Goal: Information Seeking & Learning: Learn about a topic

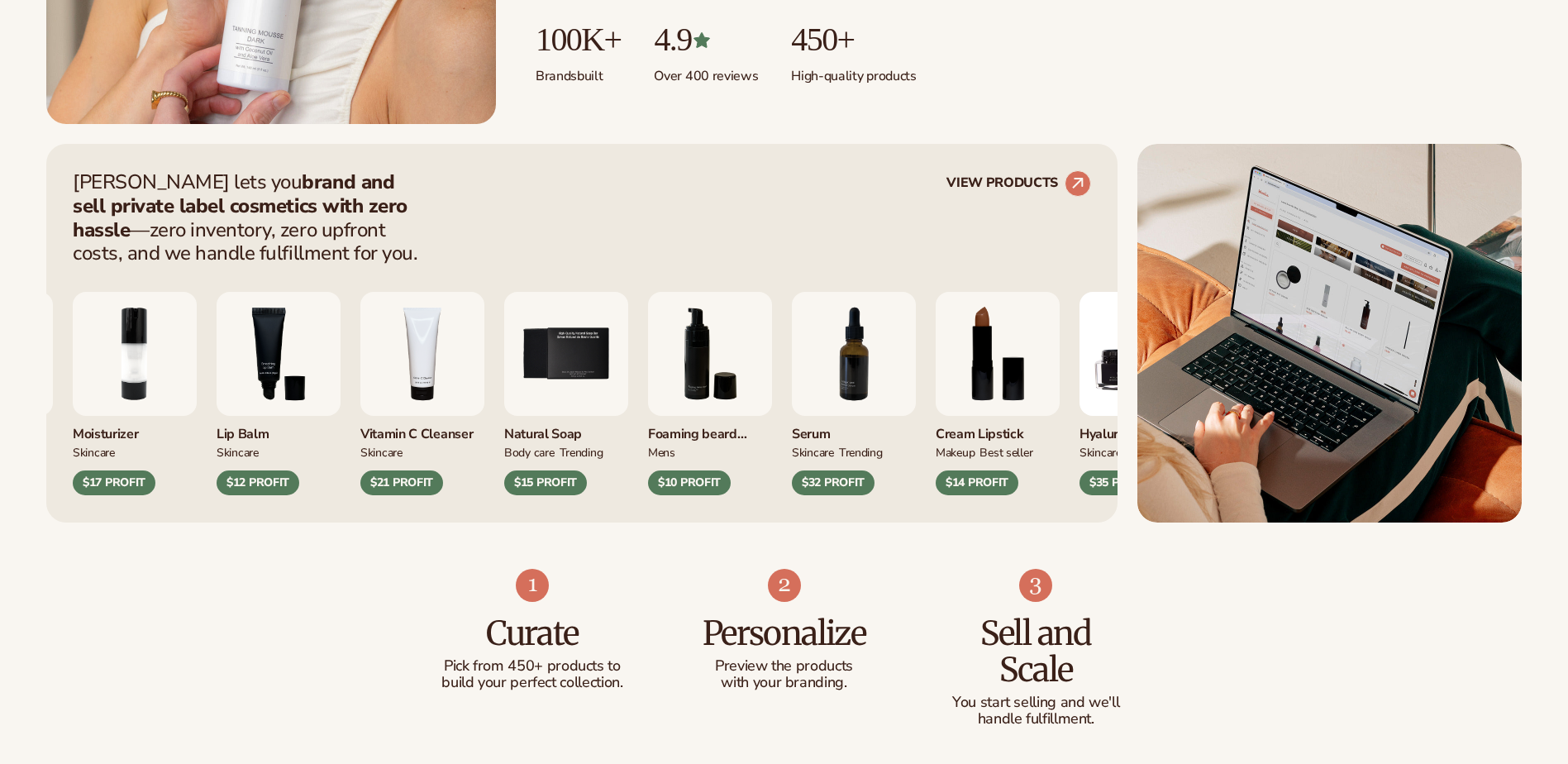
scroll to position [578, 0]
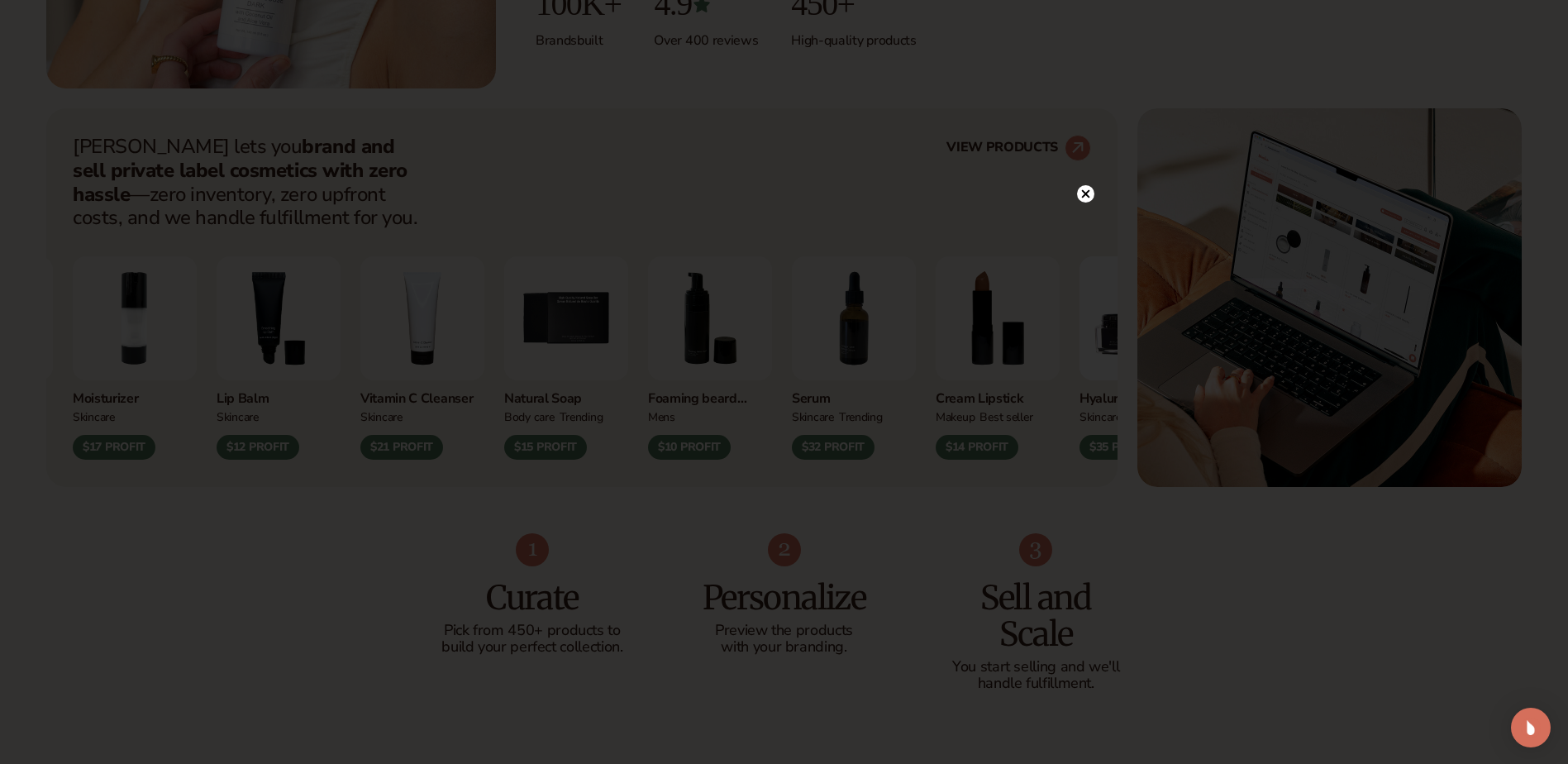
click at [1086, 188] on circle at bounding box center [1085, 194] width 18 height 18
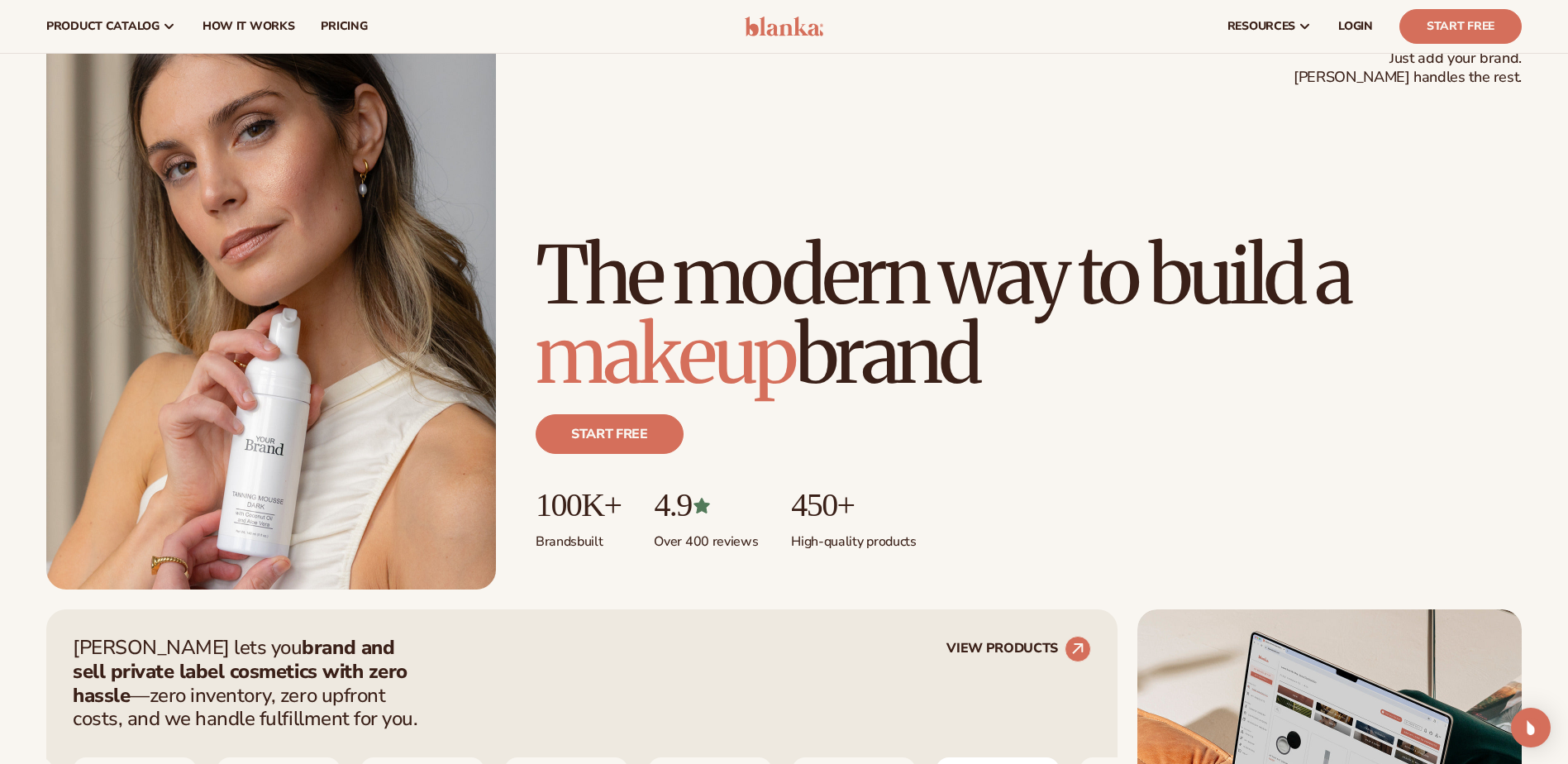
scroll to position [0, 0]
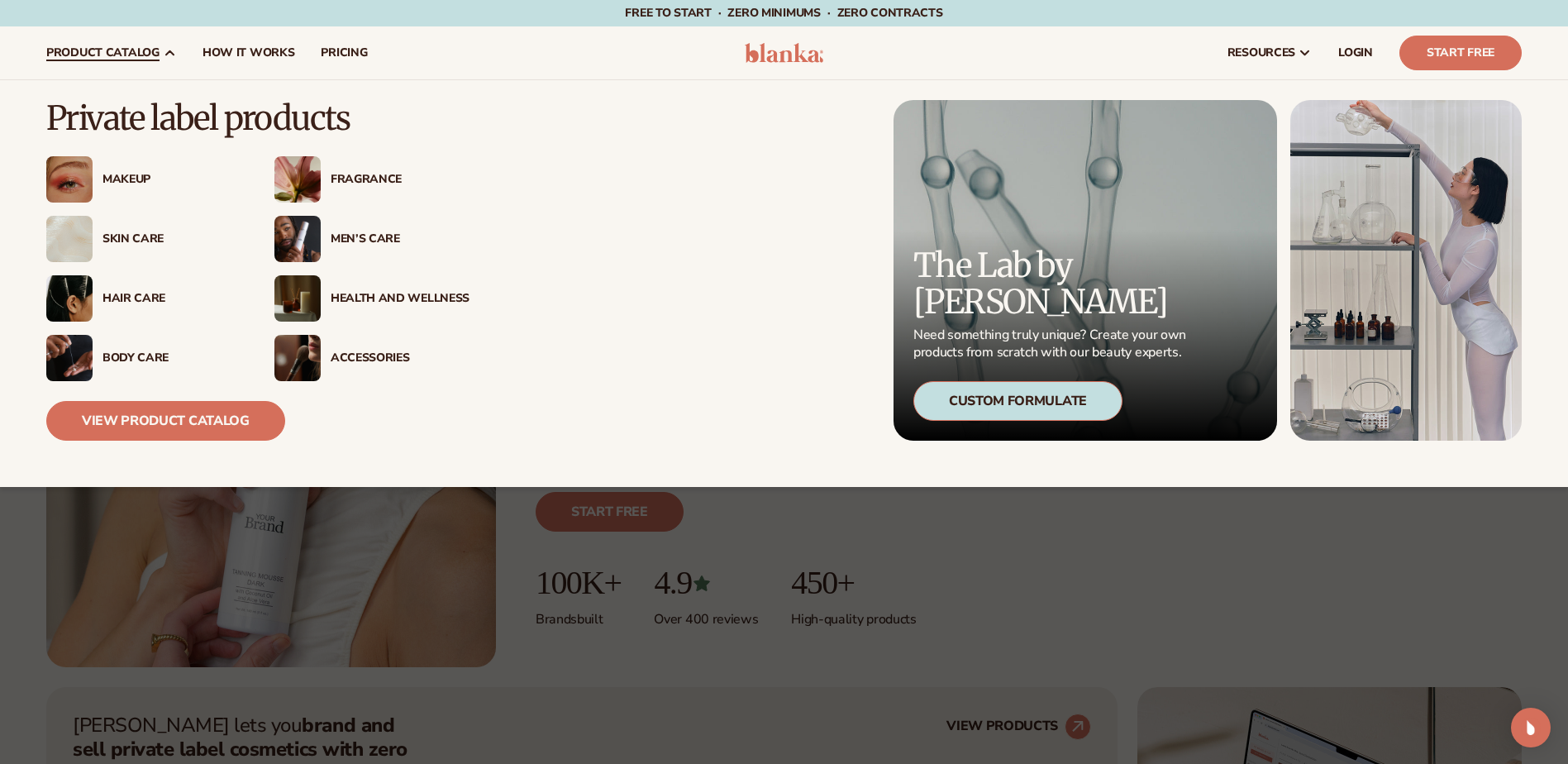
click at [112, 48] on span "product catalog" at bounding box center [103, 52] width 113 height 13
click at [212, 416] on link "View Product Catalog" at bounding box center [166, 420] width 239 height 39
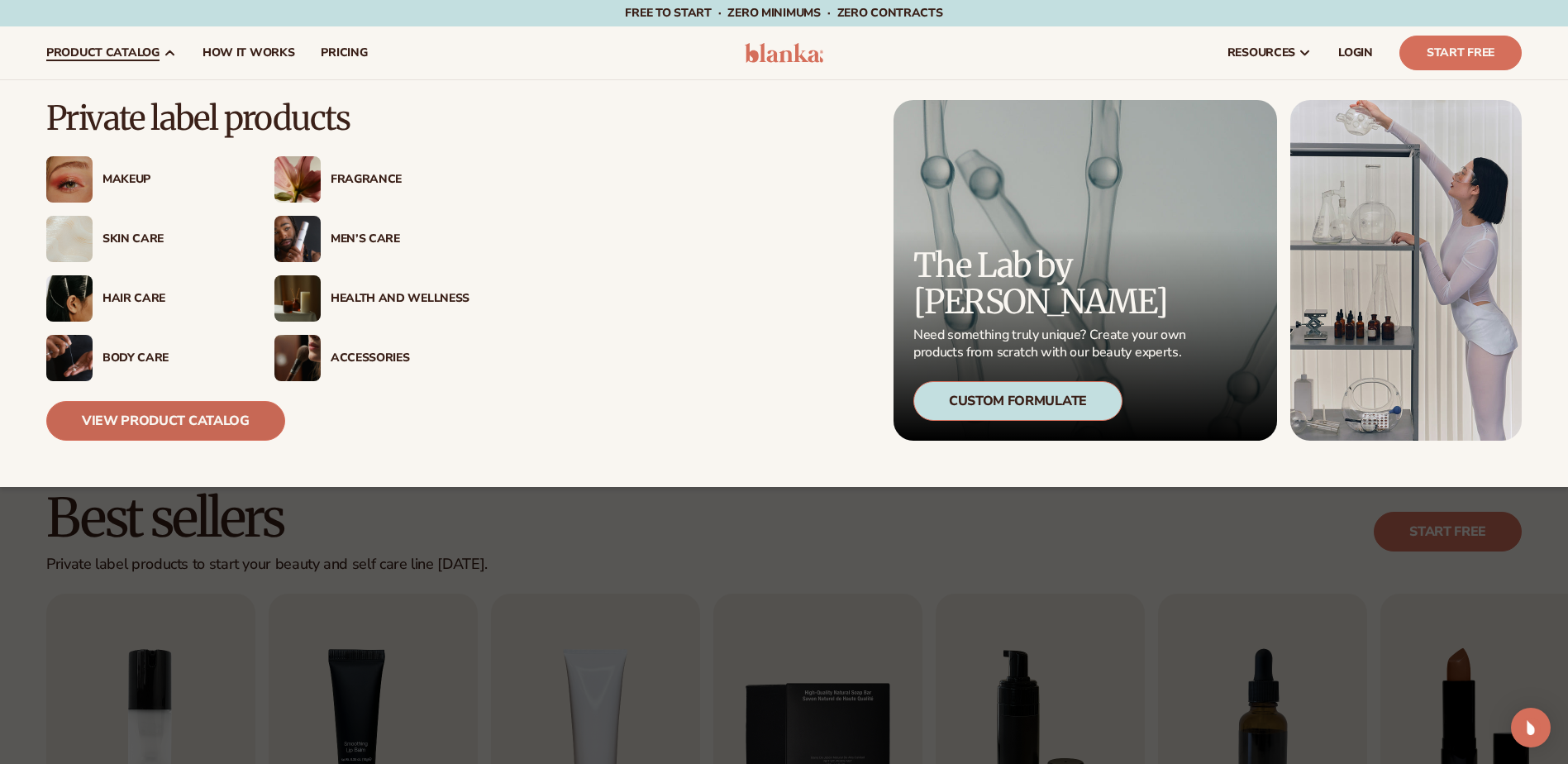
click at [187, 406] on link "View Product Catalog" at bounding box center [166, 420] width 239 height 39
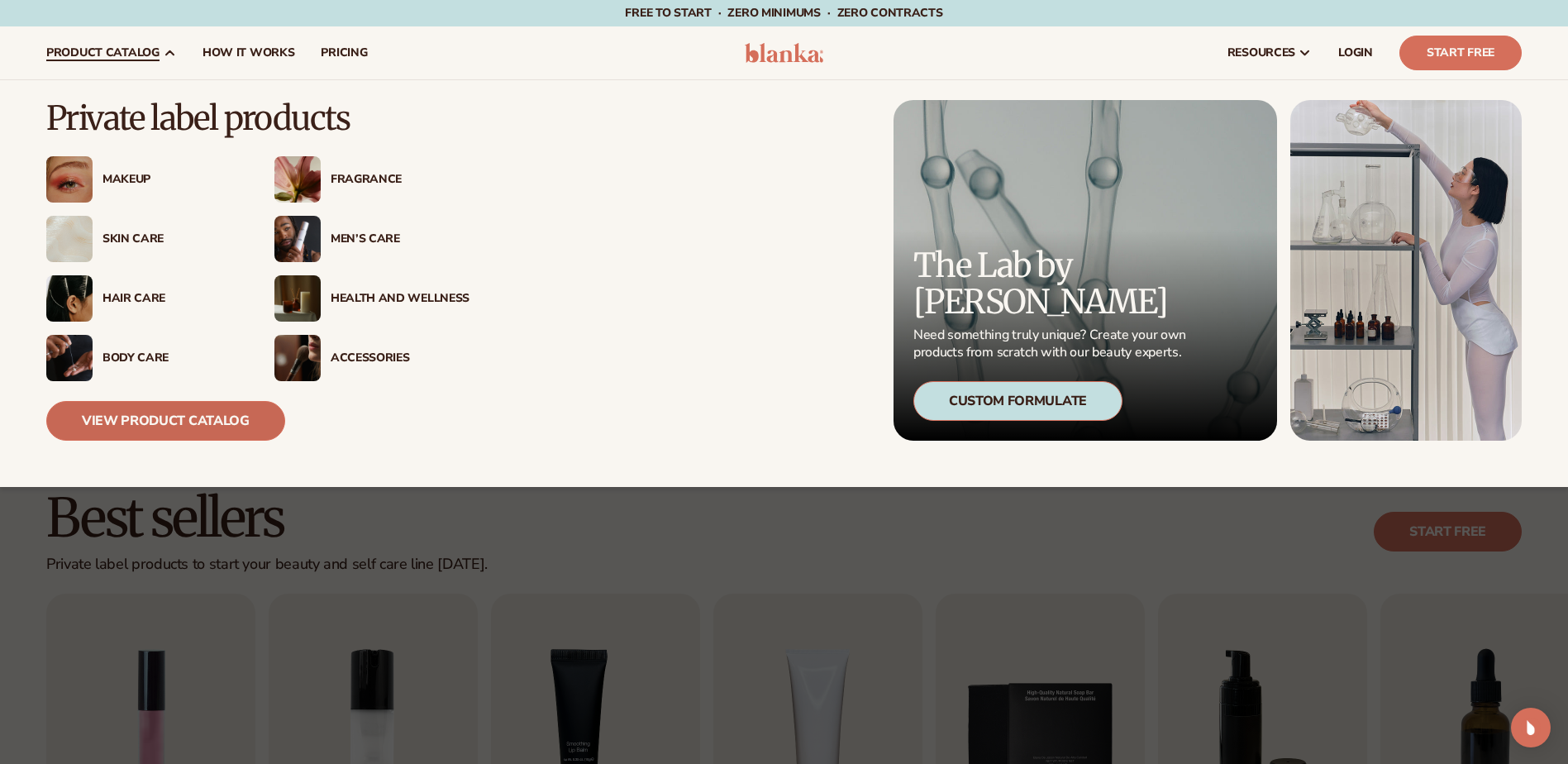
click at [225, 424] on link "View Product Catalog" at bounding box center [166, 420] width 239 height 39
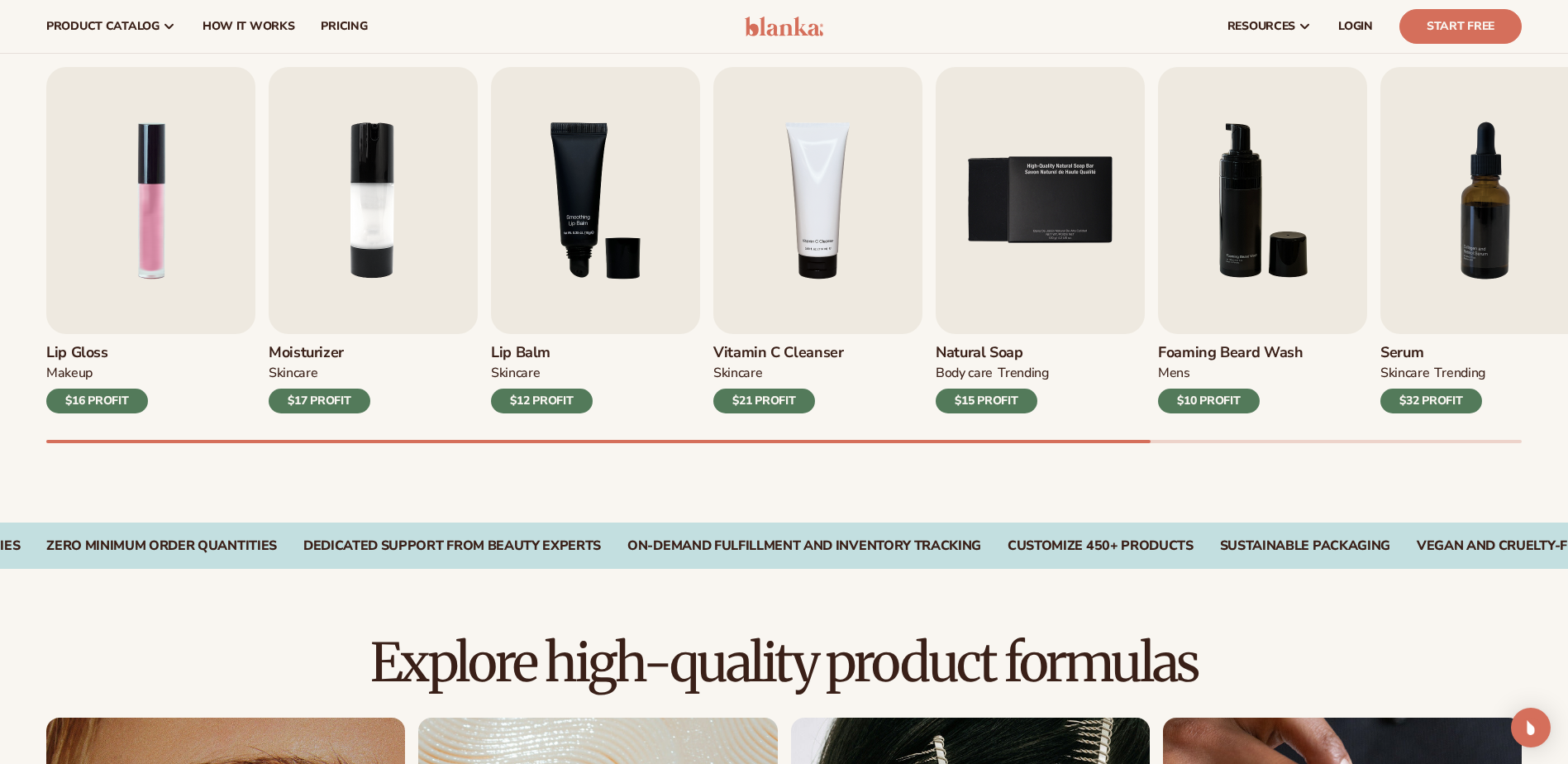
scroll to position [440, 0]
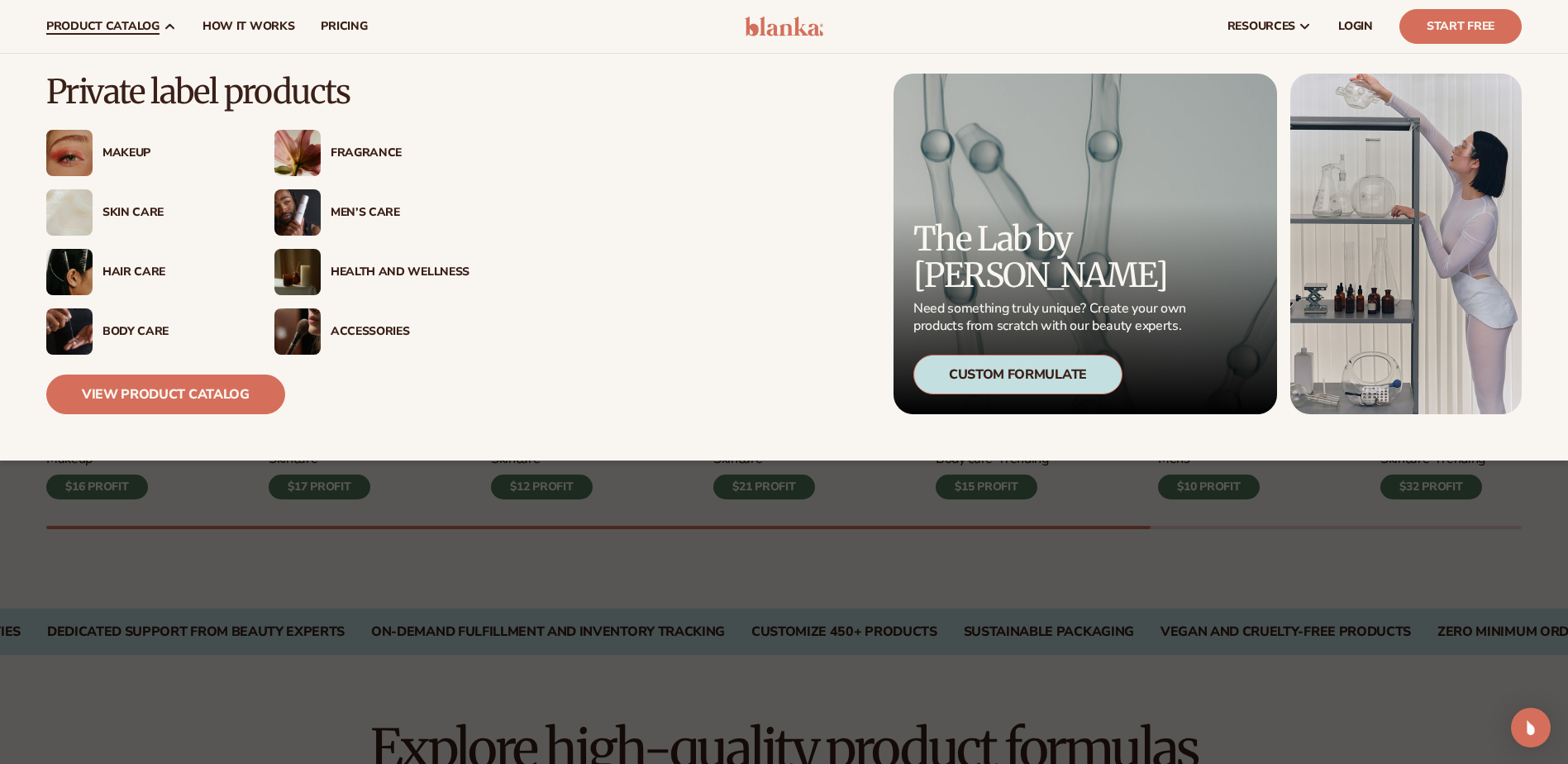
click at [149, 326] on div "Body Care" at bounding box center [172, 332] width 139 height 14
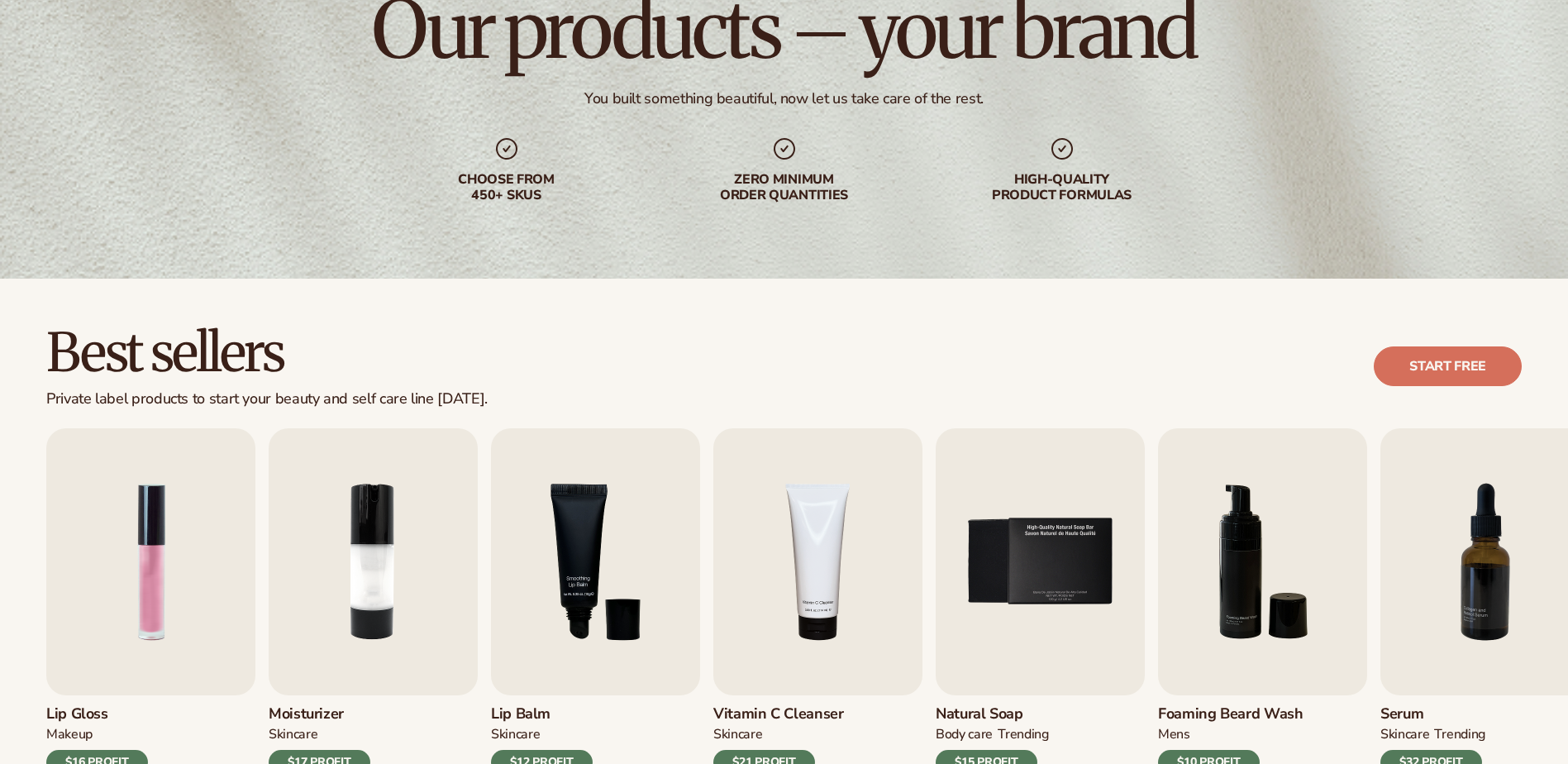
scroll to position [414, 0]
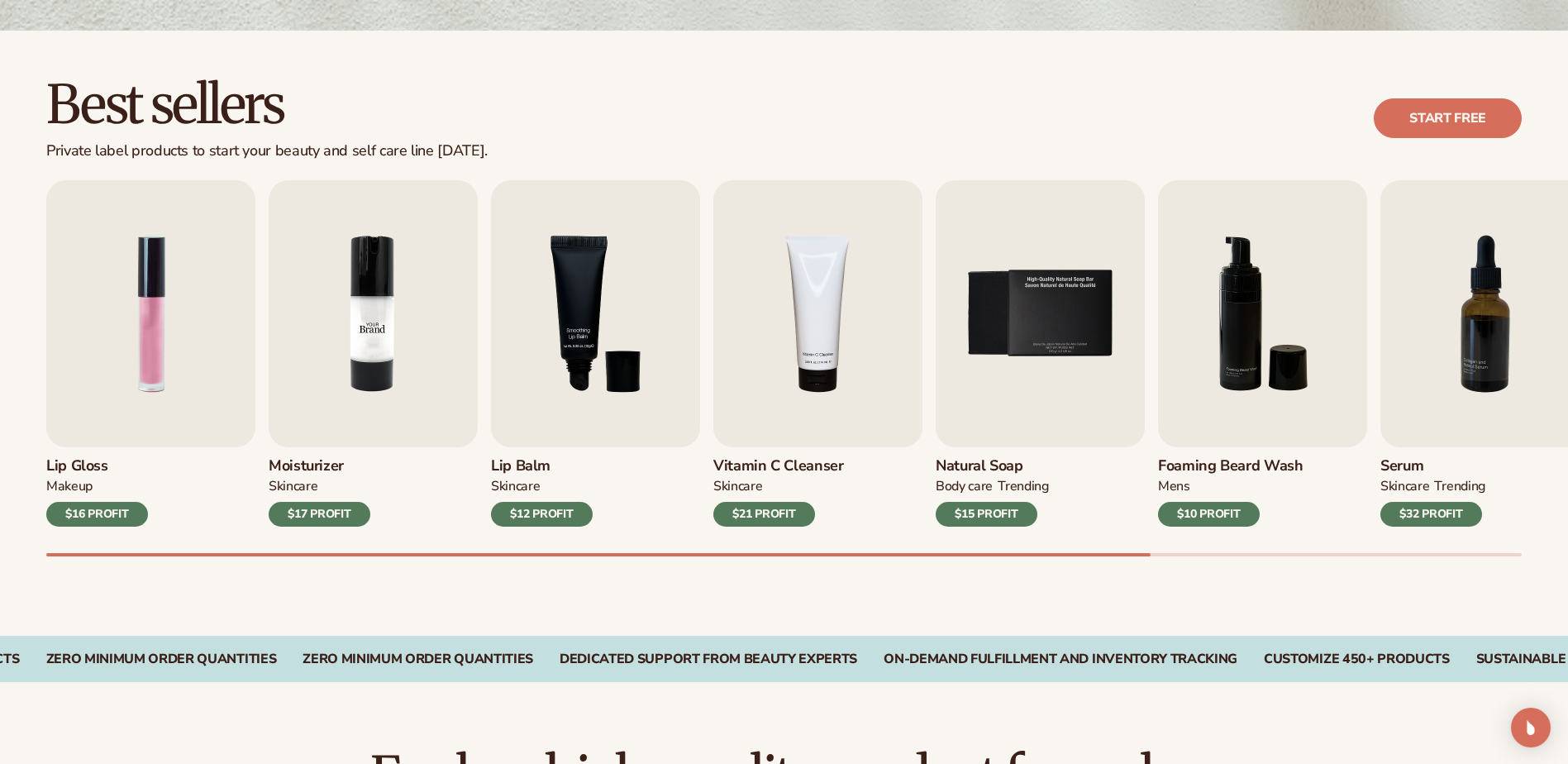
click at [322, 389] on img "2 / 9" at bounding box center [373, 314] width 209 height 267
click at [386, 357] on img "2 / 9" at bounding box center [373, 314] width 209 height 267
click at [328, 515] on div "$17 PROFIT" at bounding box center [319, 513] width 102 height 25
click at [352, 334] on img "2 / 9" at bounding box center [373, 314] width 209 height 267
click at [363, 318] on img "2 / 9" at bounding box center [373, 314] width 209 height 267
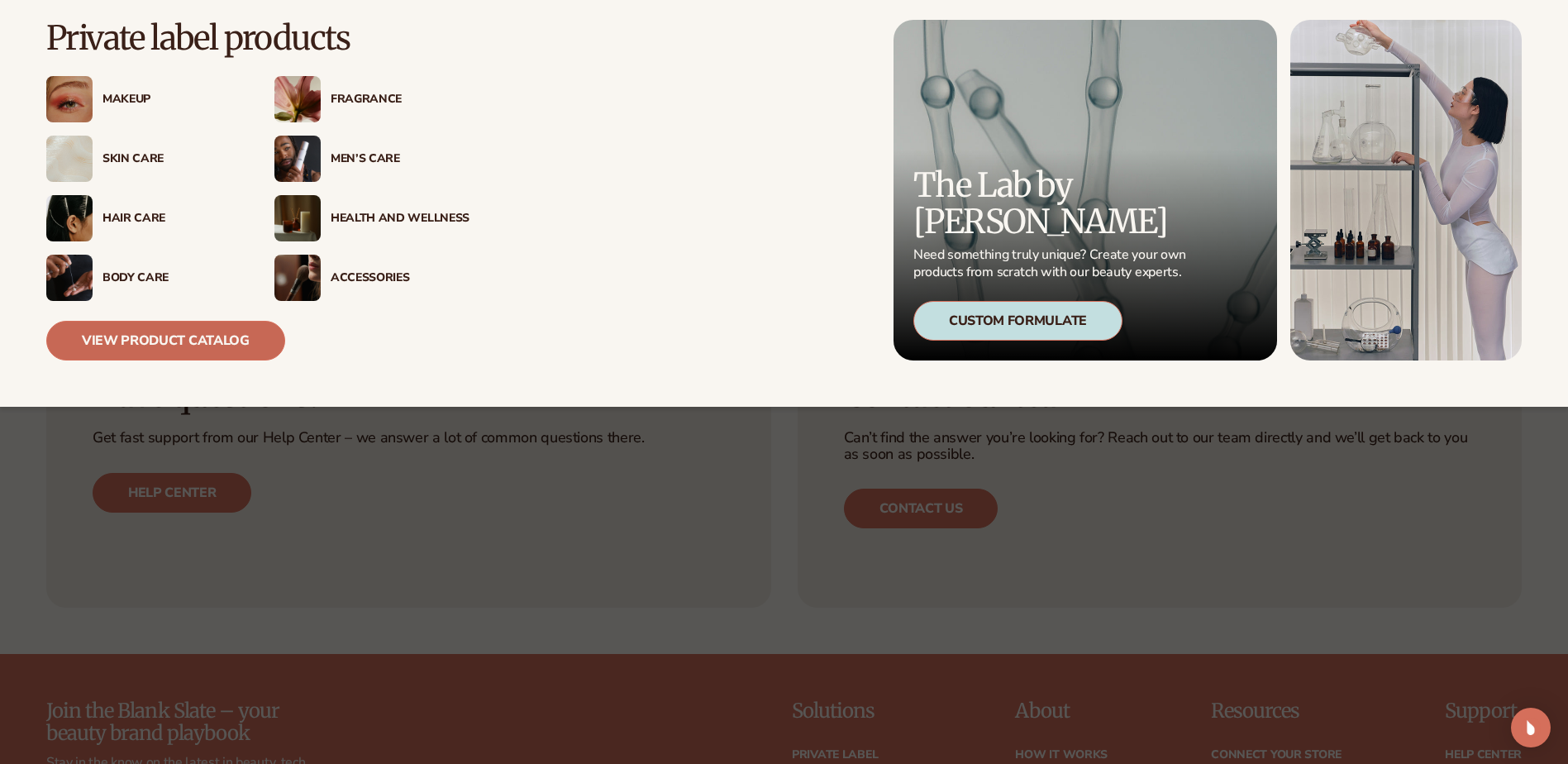
scroll to position [3155, 0]
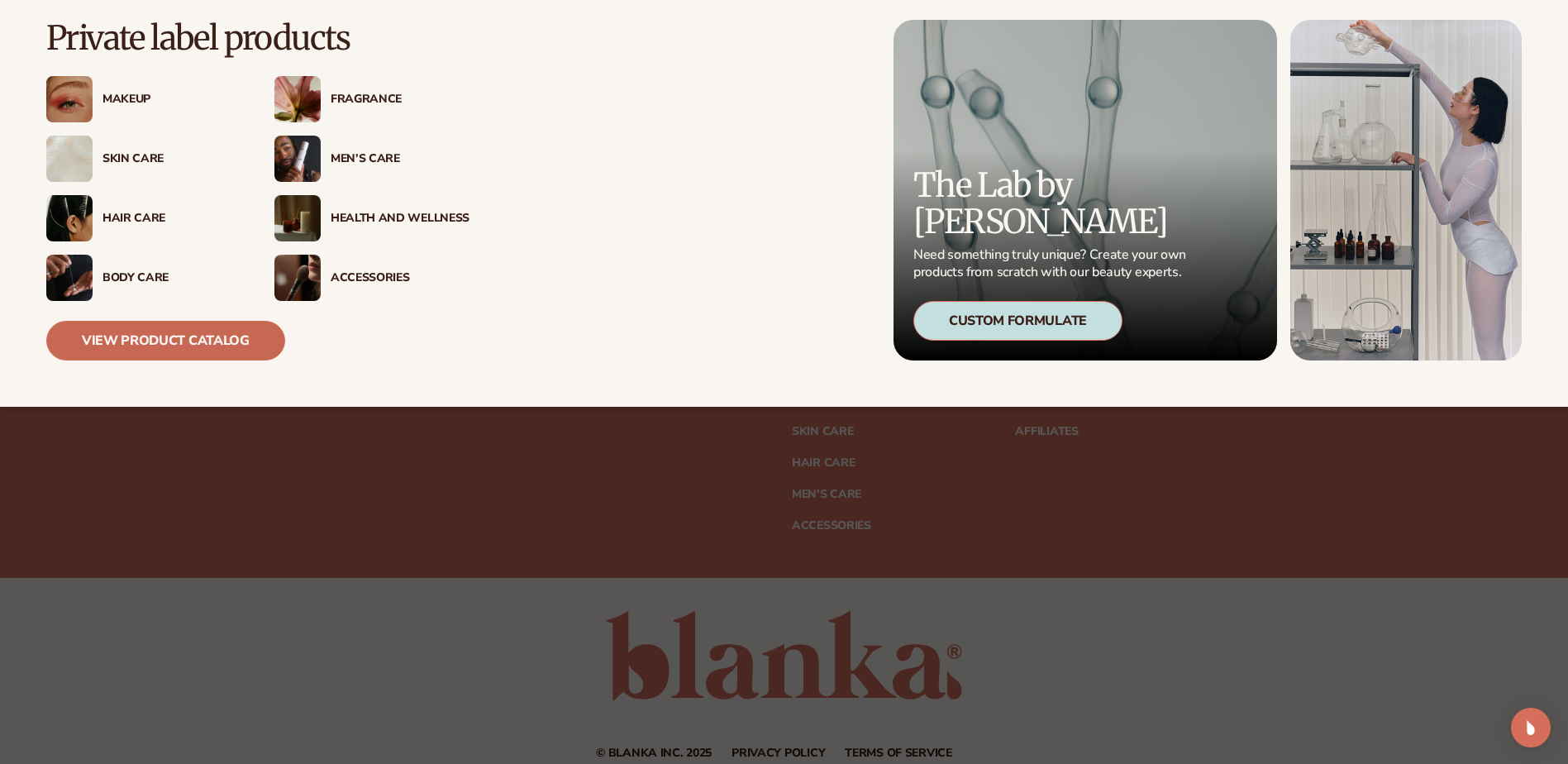
click at [198, 340] on link "View Product Catalog" at bounding box center [166, 341] width 239 height 39
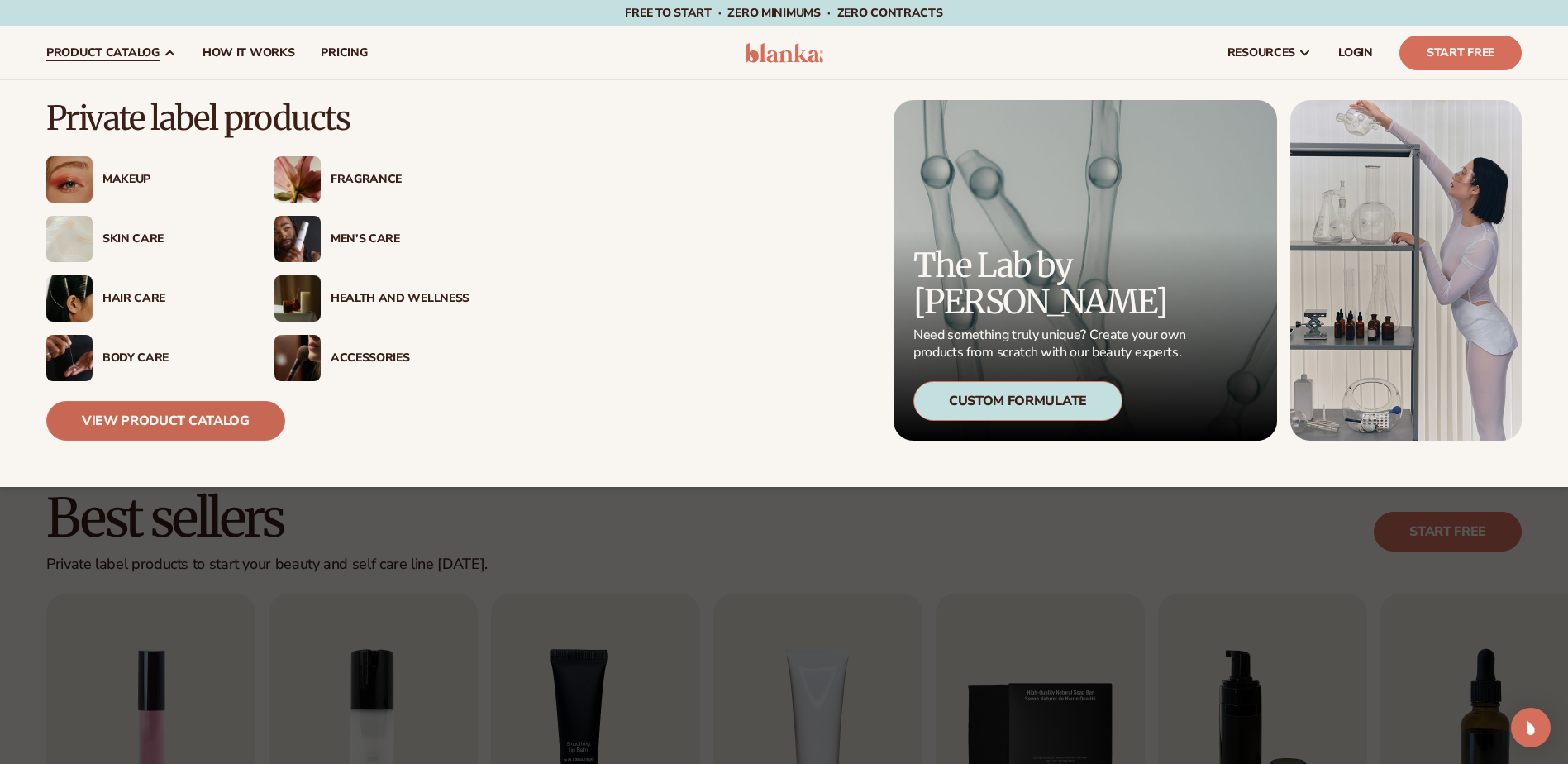
click at [141, 408] on link "View Product Catalog" at bounding box center [166, 420] width 239 height 39
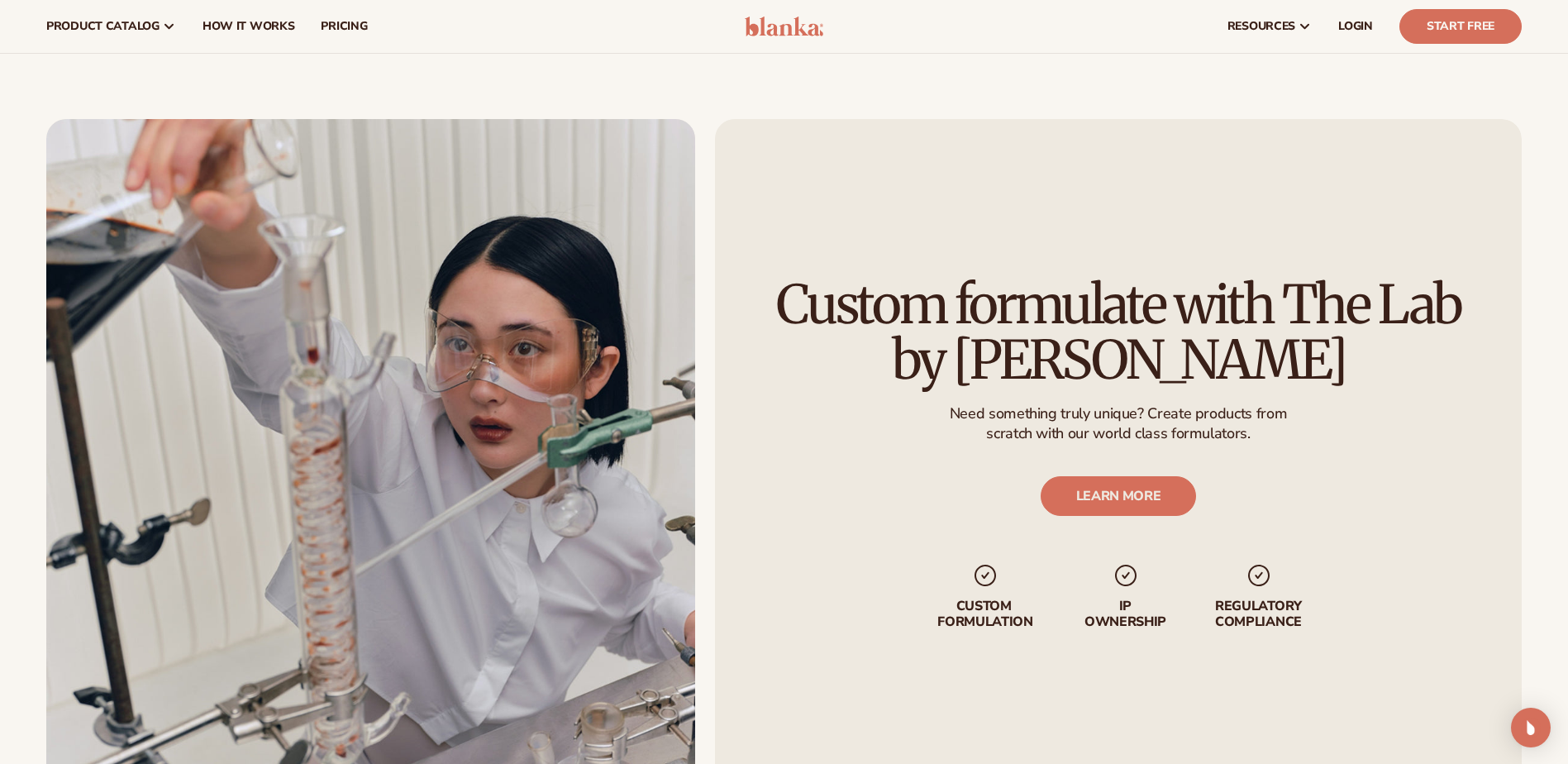
scroll to position [1901, 0]
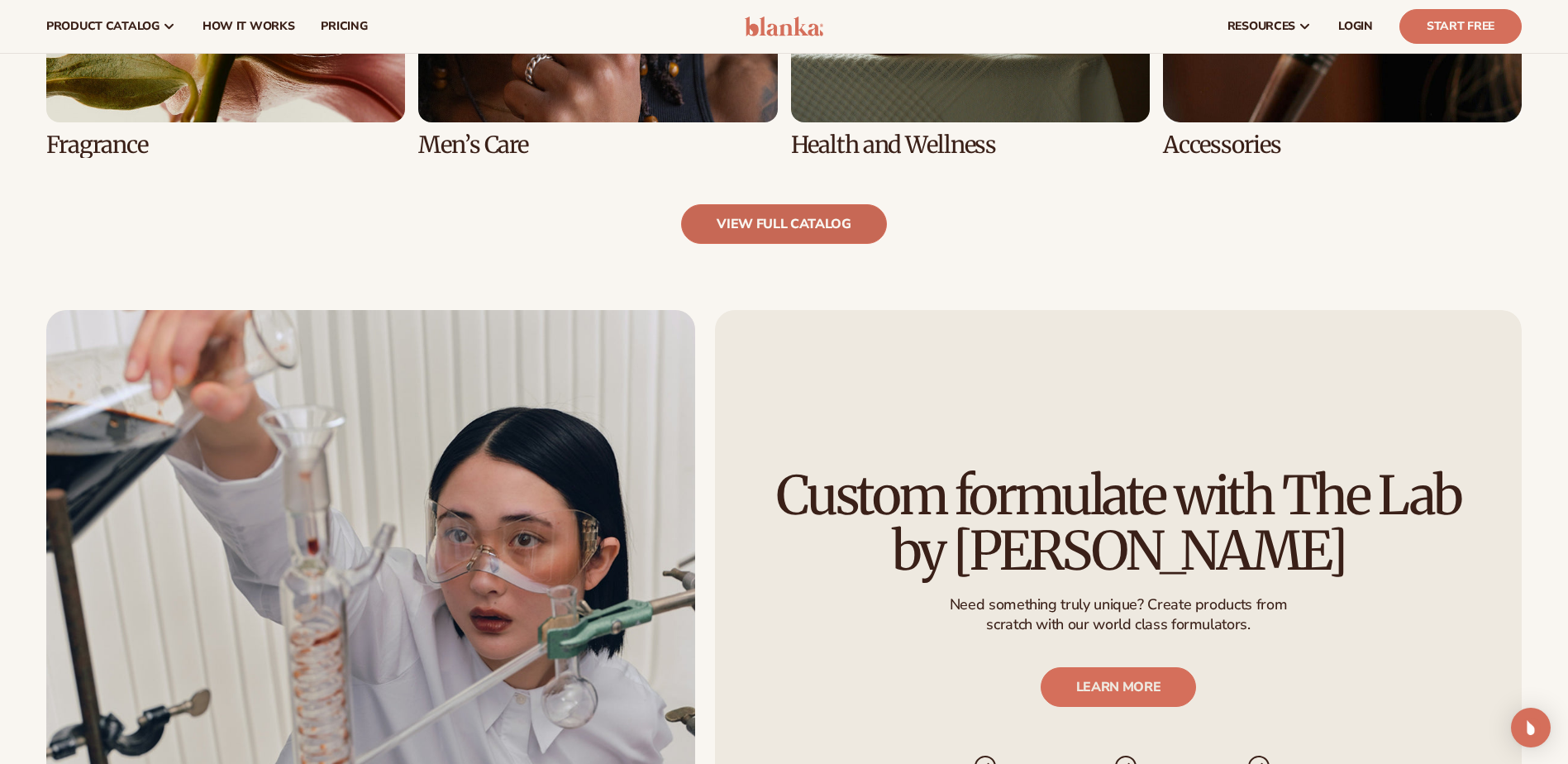
click at [810, 221] on link "view full catalog" at bounding box center [784, 224] width 206 height 39
